Goal: Task Accomplishment & Management: Use online tool/utility

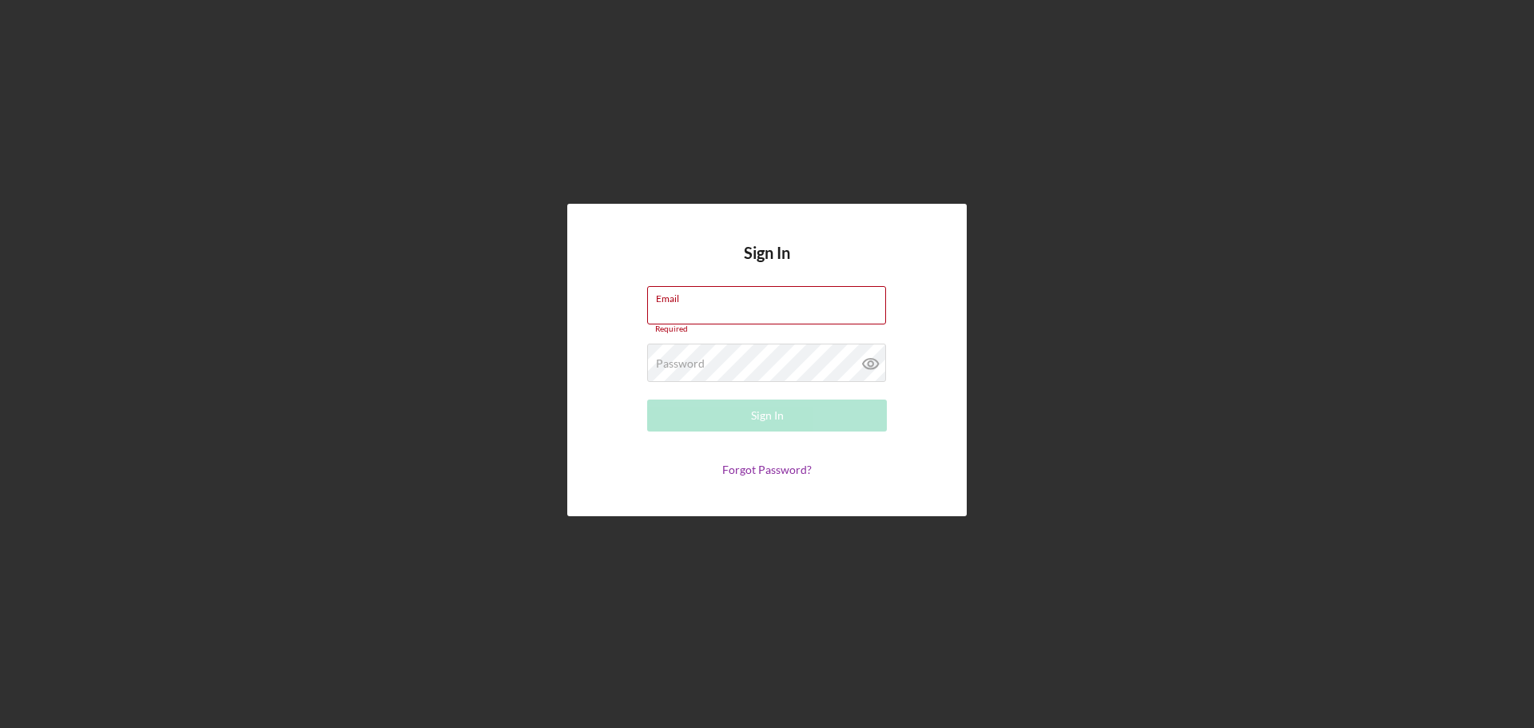
type input "[EMAIL_ADDRESS][DOMAIN_NAME]"
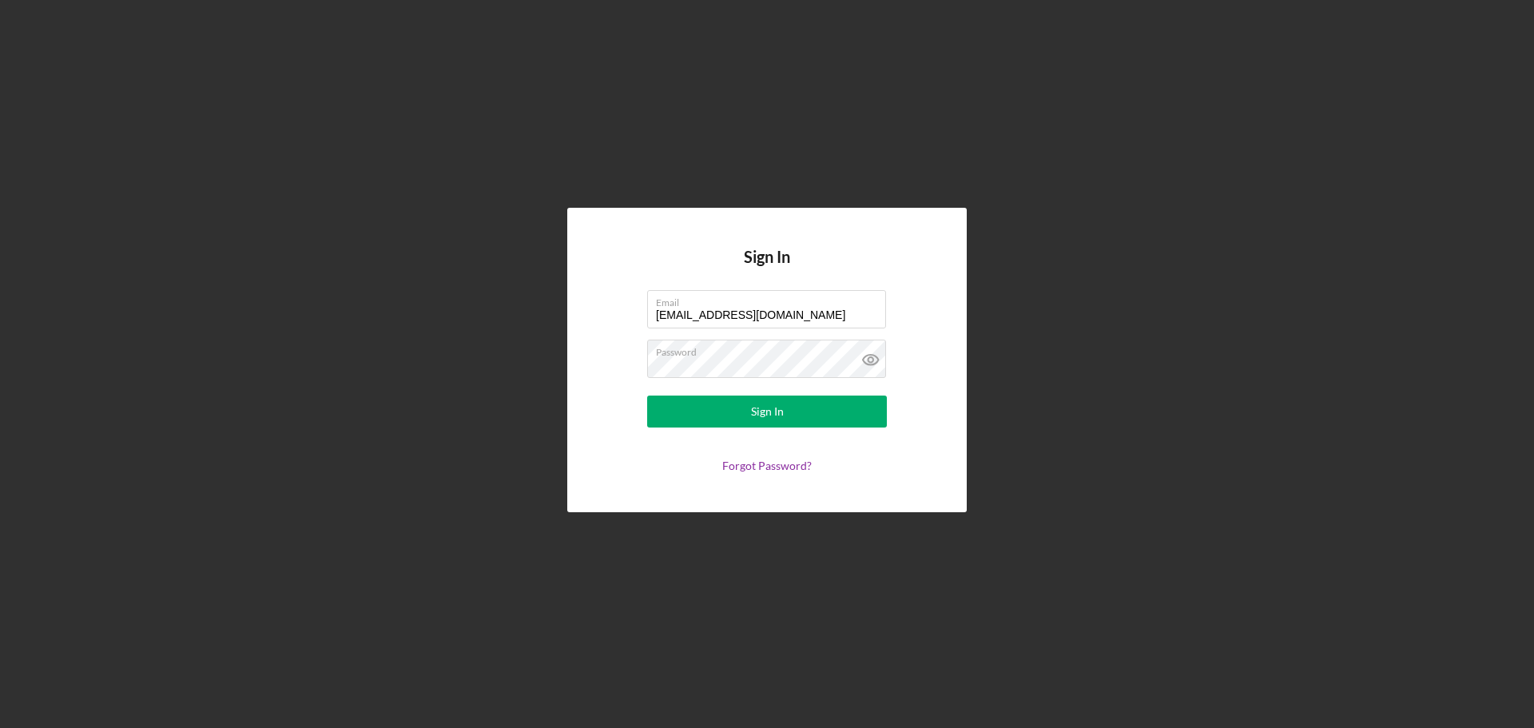
click at [823, 411] on button "Sign In" at bounding box center [767, 411] width 240 height 32
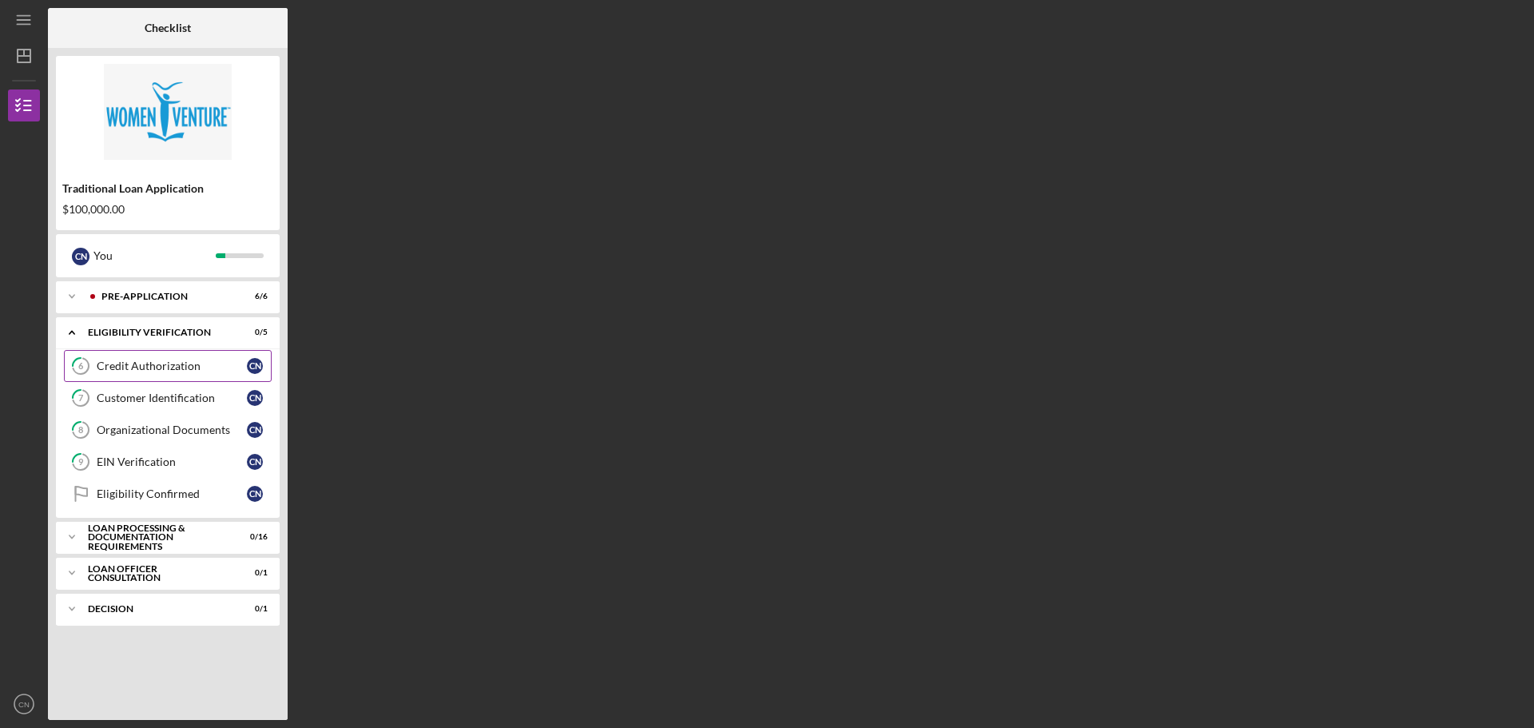
click at [179, 361] on div "Credit Authorization" at bounding box center [172, 365] width 150 height 13
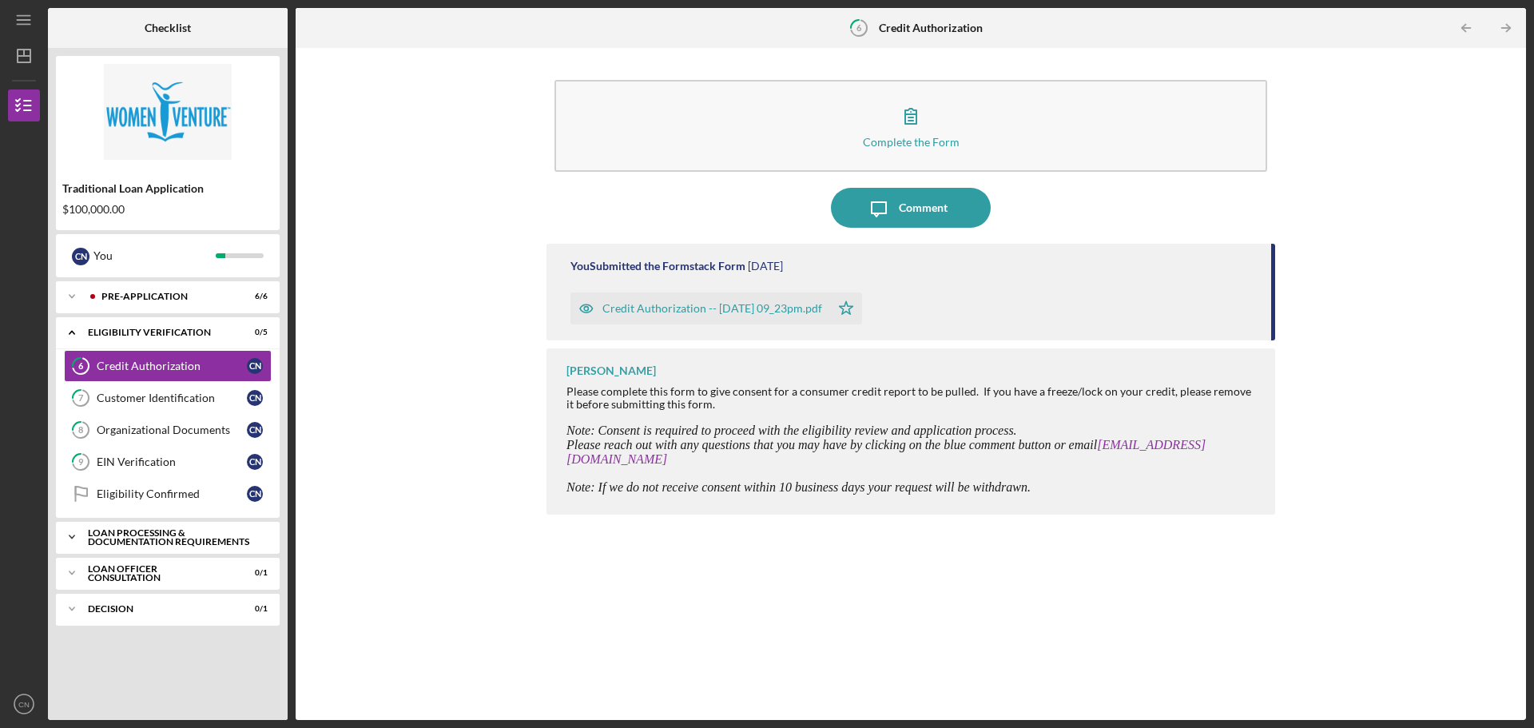
click at [143, 529] on div "Loan Processing & Documentation Requirements" at bounding box center [174, 537] width 172 height 18
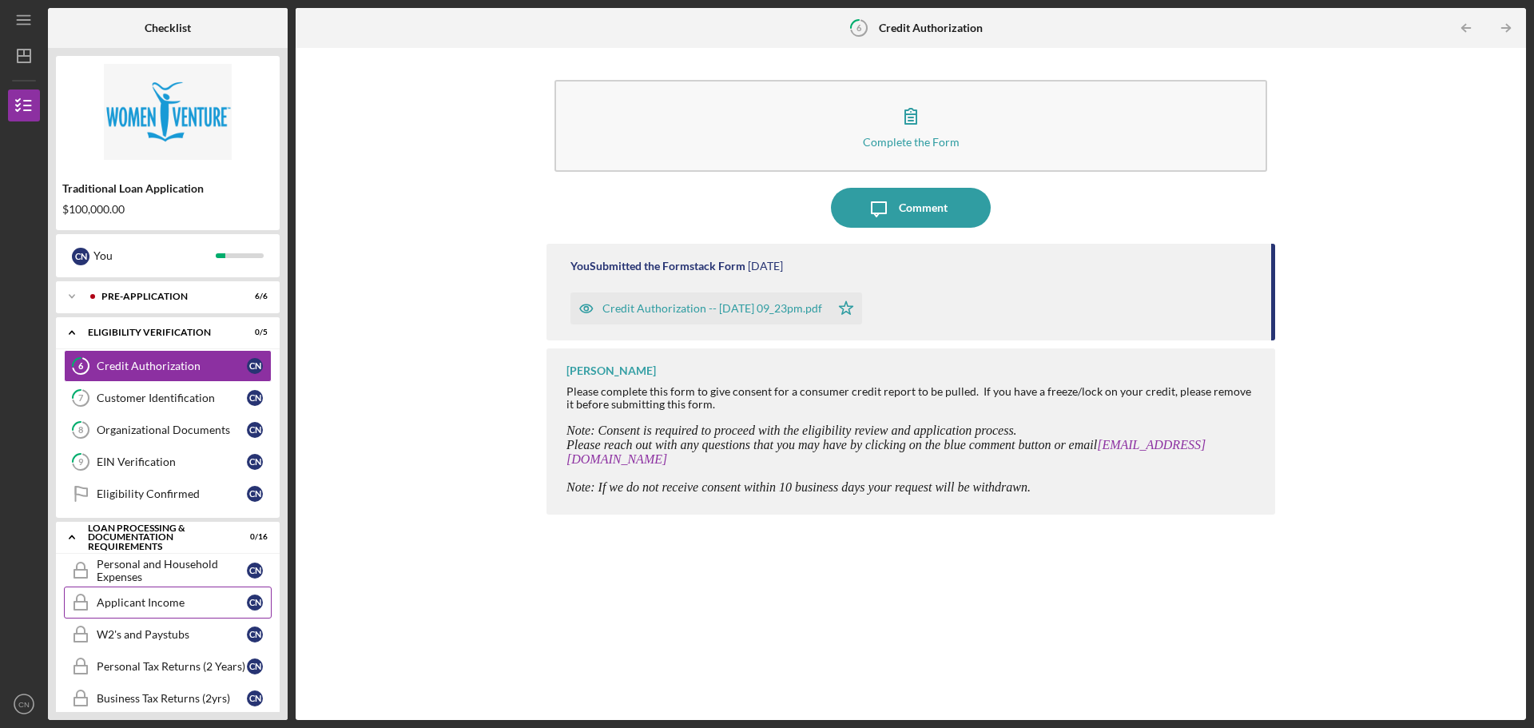
click at [148, 586] on link "Applicant Income Applicant Income C N" at bounding box center [168, 602] width 208 height 32
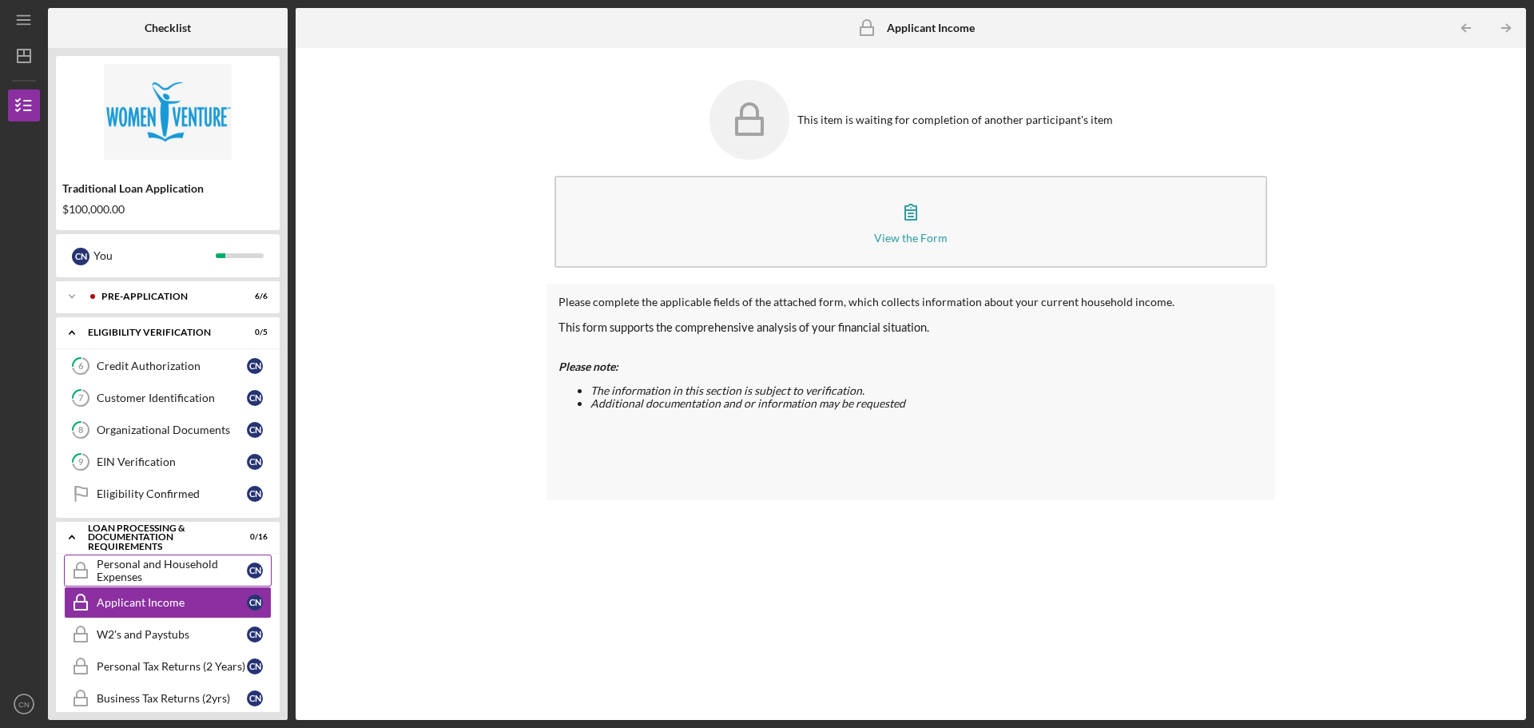
click at [151, 569] on div "Personal and Household Expenses" at bounding box center [172, 571] width 150 height 26
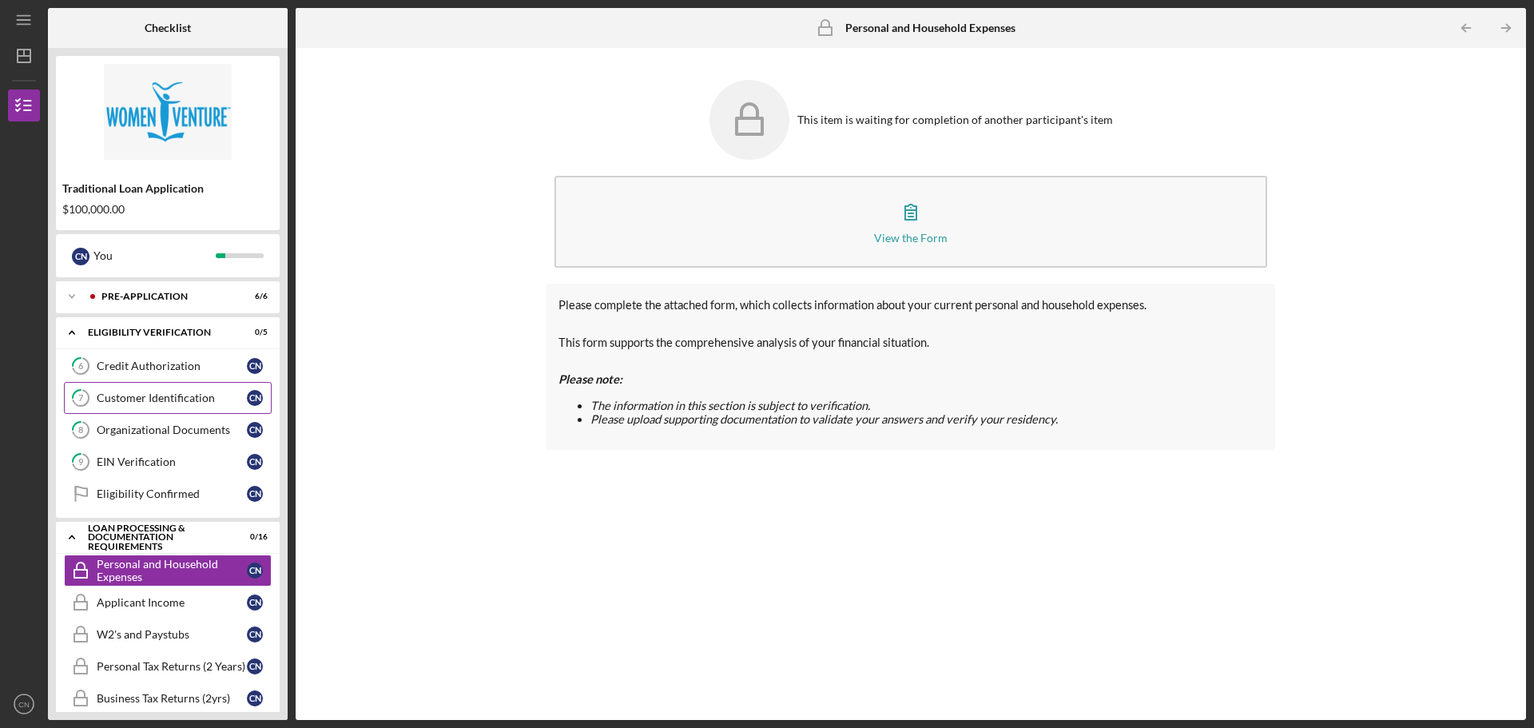
click at [184, 405] on link "7 Customer Identification C N" at bounding box center [168, 398] width 208 height 32
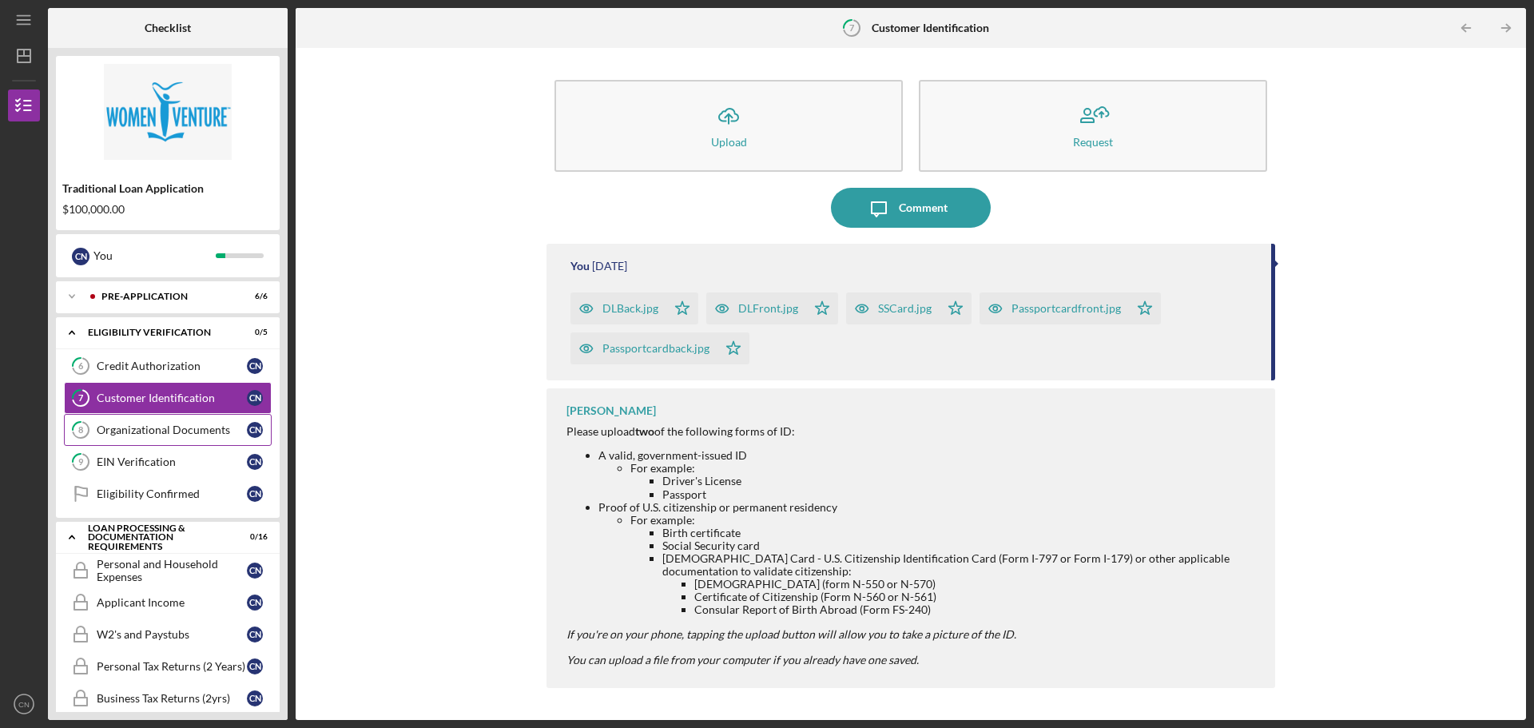
click at [174, 438] on link "8 Organizational Documents C N" at bounding box center [168, 430] width 208 height 32
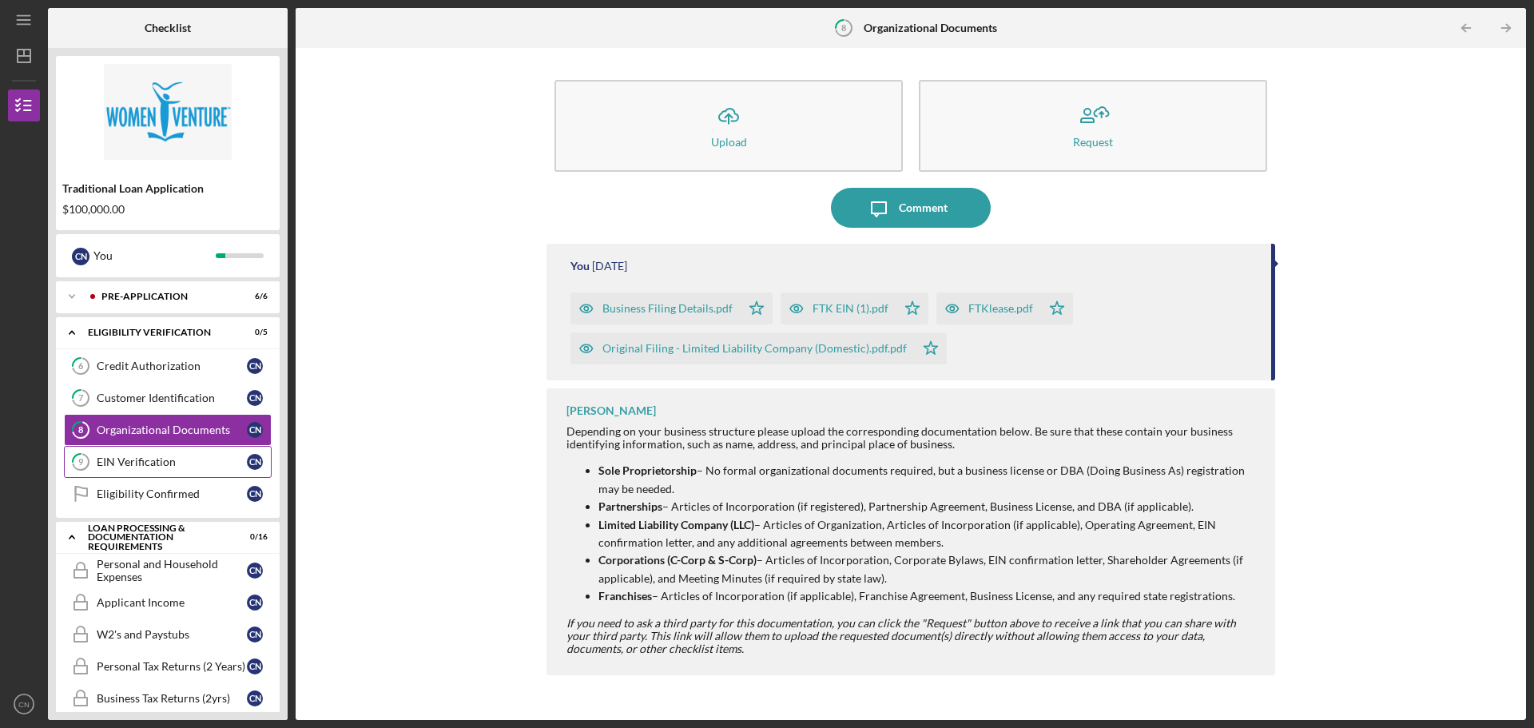
click at [175, 470] on link "9 EIN Verification C N" at bounding box center [168, 462] width 208 height 32
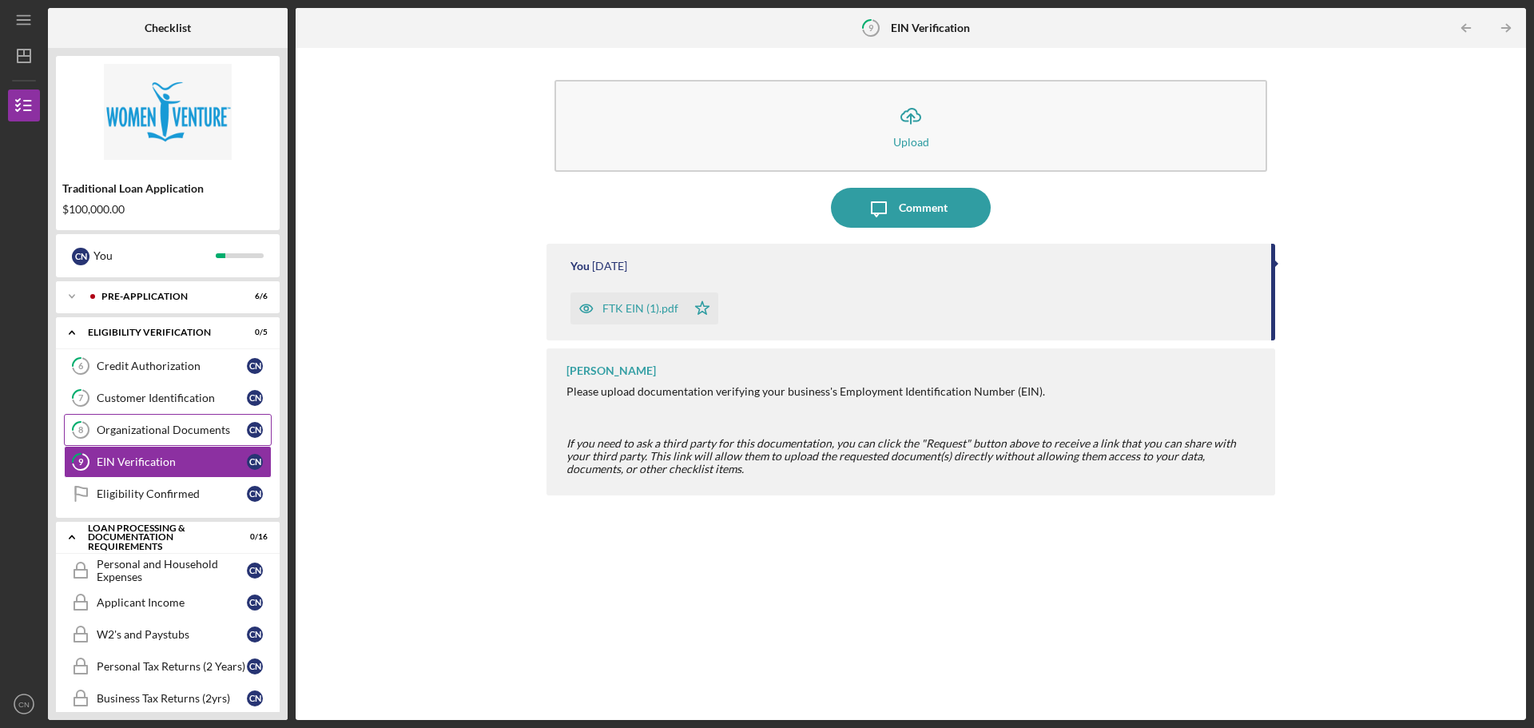
click at [181, 439] on link "8 Organizational Documents C N" at bounding box center [168, 430] width 208 height 32
